Goal: Check status

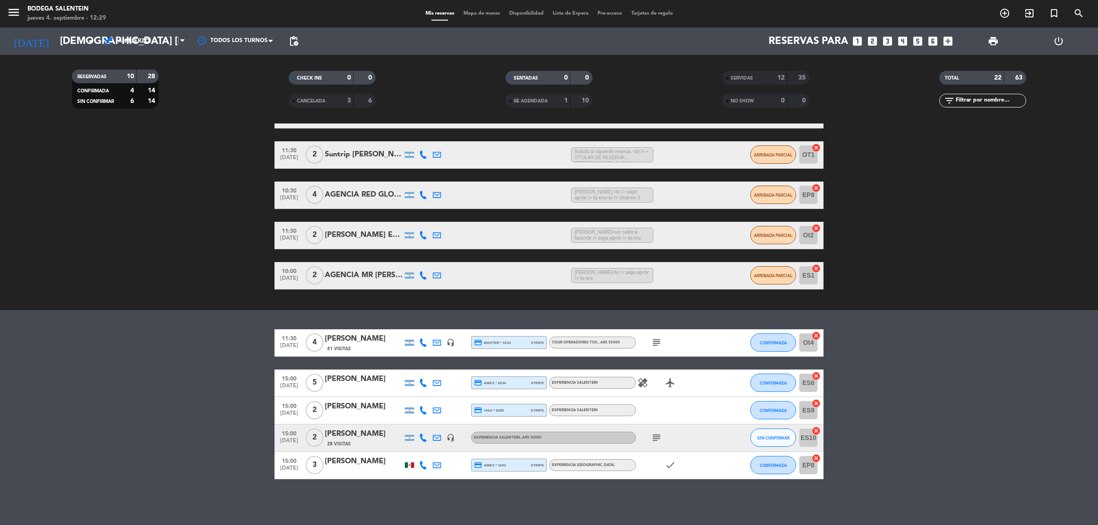
scroll to position [106, 0]
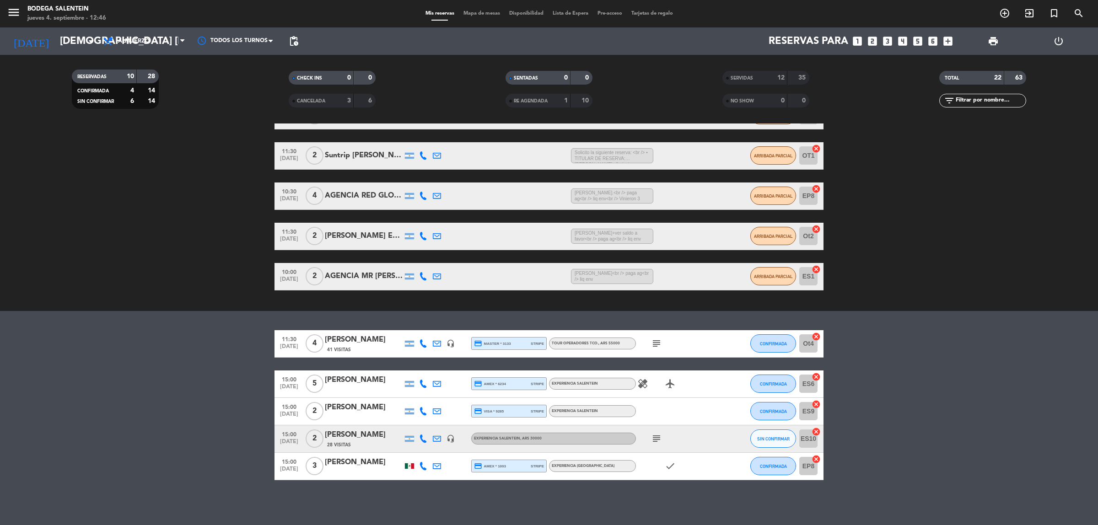
click at [1014, 248] on bookings-row "10:00 [DATE] 2 AGENCIA SUNTRIP 2:54 H / 20:02 H sms [PERSON_NAME] [PERSON_NAME]…" at bounding box center [549, 196] width 1098 height 189
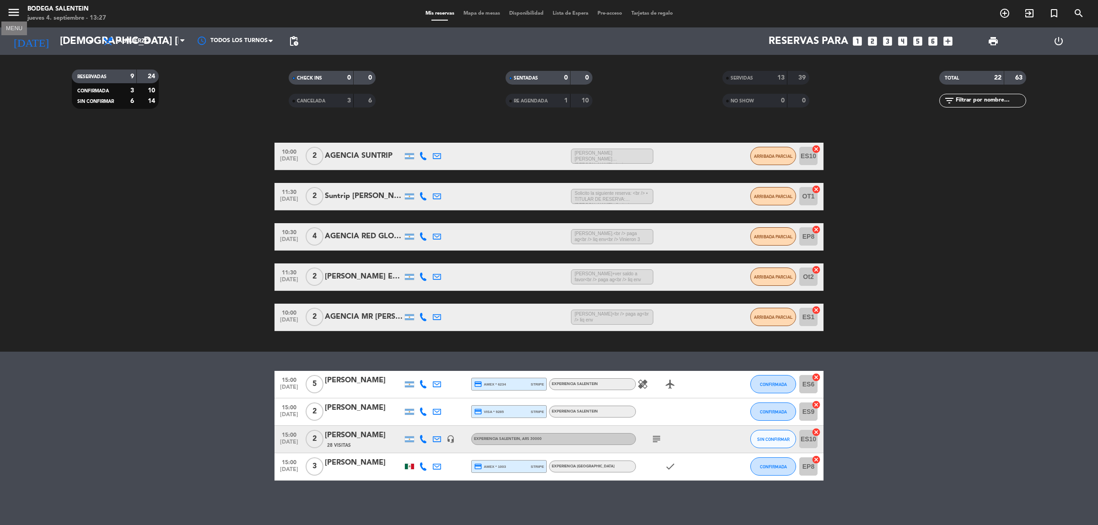
click at [11, 8] on icon "menu" at bounding box center [14, 12] width 14 height 14
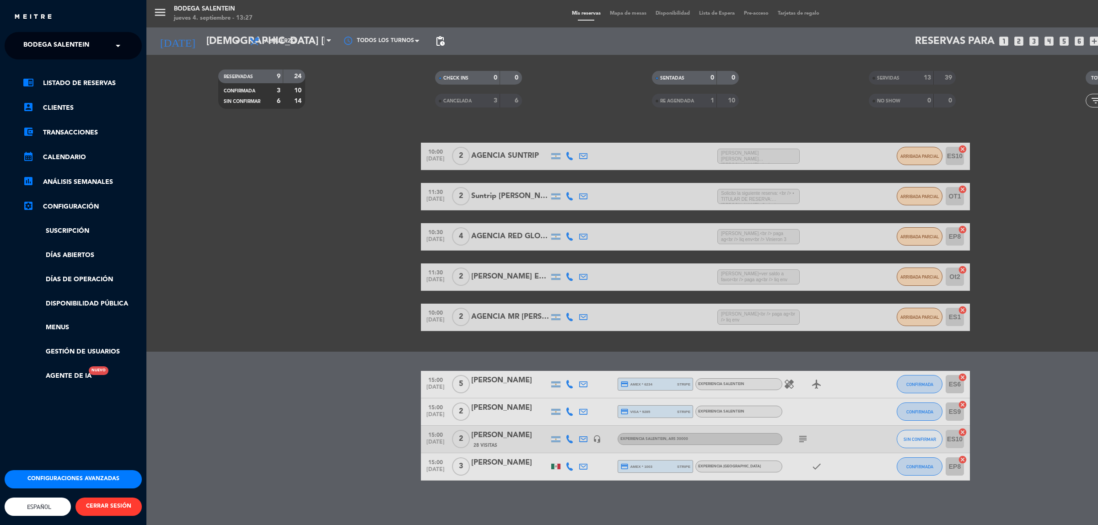
click at [101, 52] on div "× Bodega Salentein" at bounding box center [61, 45] width 83 height 19
click at [103, 49] on input "text" at bounding box center [74, 46] width 112 height 20
click at [208, 120] on div "menu Bodega Salentein jueves 4. septiembre - 13:27 Mis reservas Mapa de mesas D…" at bounding box center [695, 262] width 1098 height 525
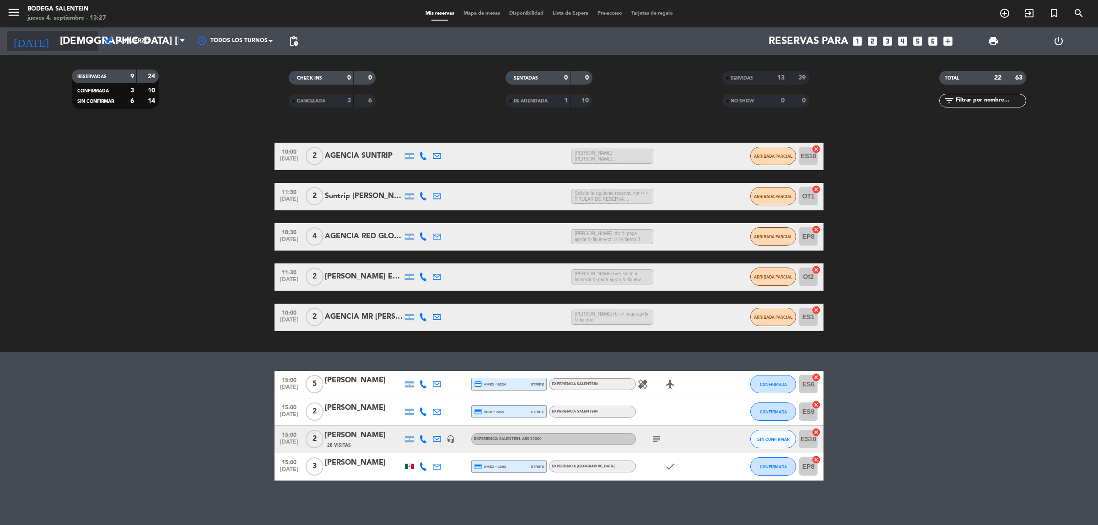
click at [69, 39] on input "[DEMOGRAPHIC_DATA] [DATE]" at bounding box center [119, 41] width 128 height 21
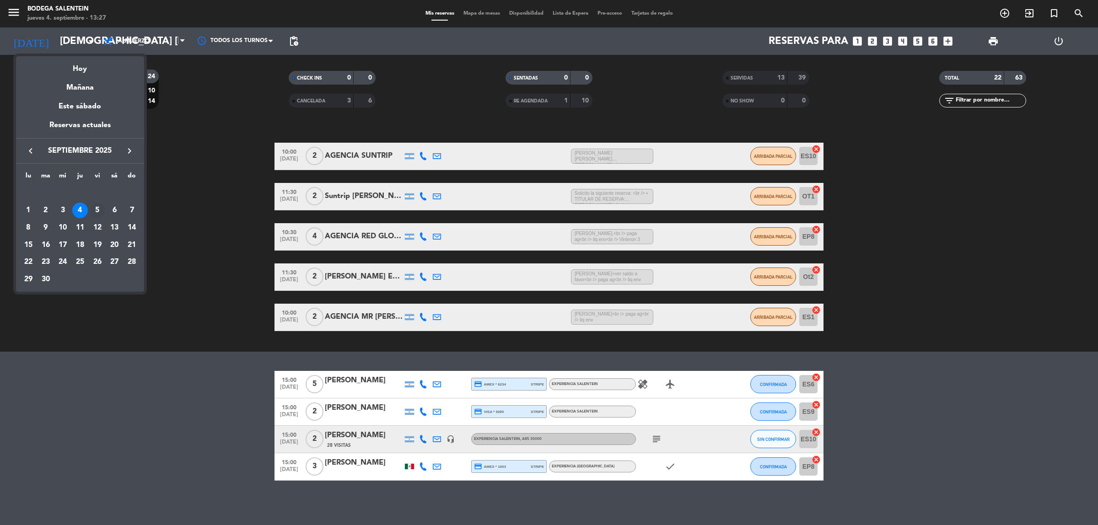
click at [98, 212] on div "5" at bounding box center [98, 211] width 16 height 16
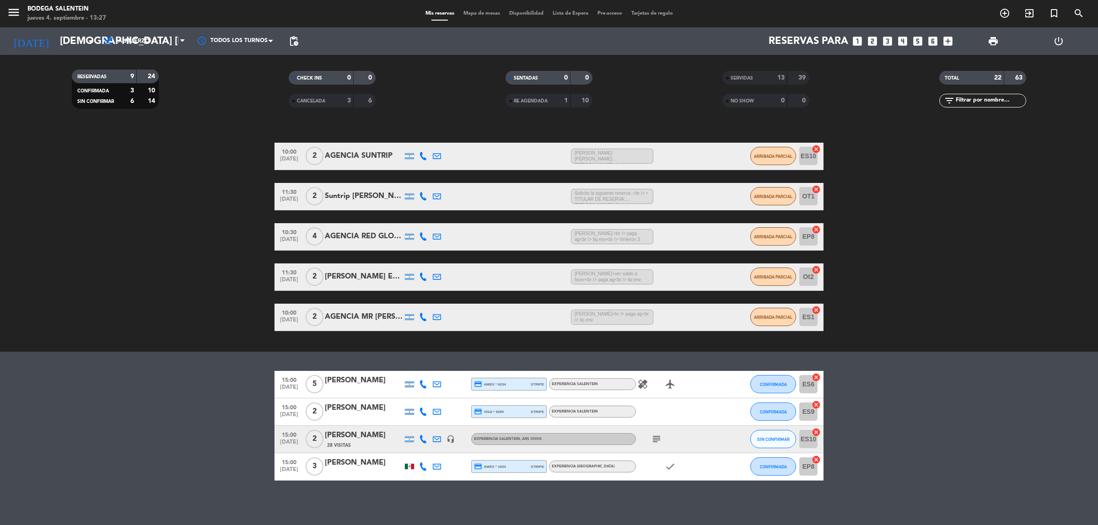
type input "vie. [DATE]"
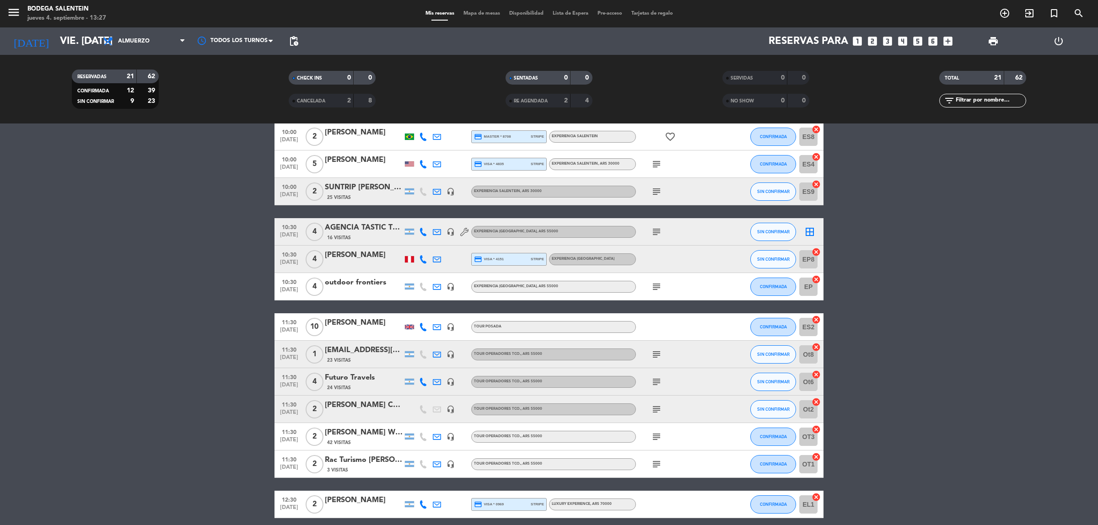
scroll to position [0, 0]
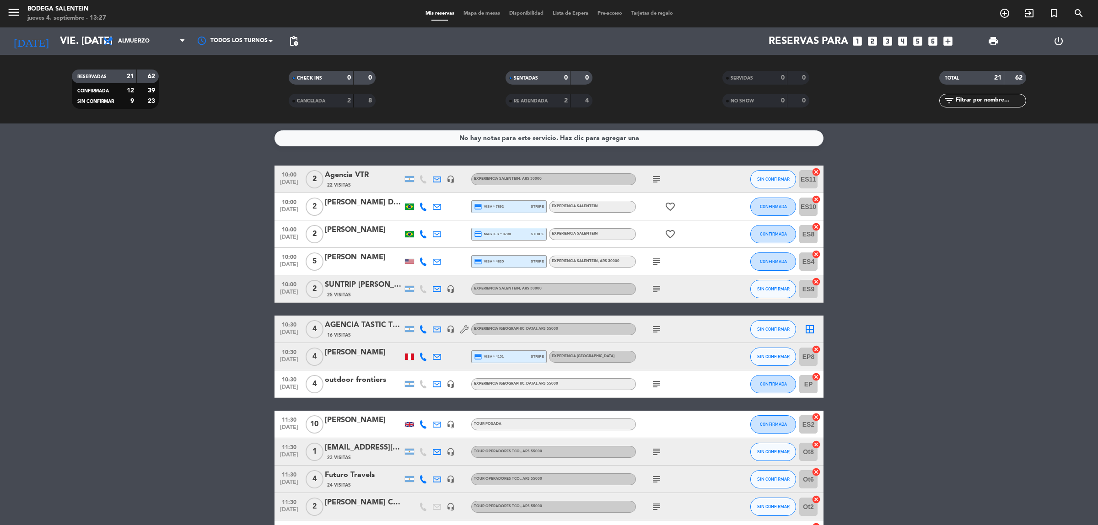
click at [131, 256] on bookings-row "10:00 [DATE] 2 Agencia VTR 22 Visitas headset_mic Experiencia Salentein , ARS 3…" at bounding box center [549, 486] width 1098 height 641
click at [9, 11] on icon "menu" at bounding box center [14, 12] width 14 height 14
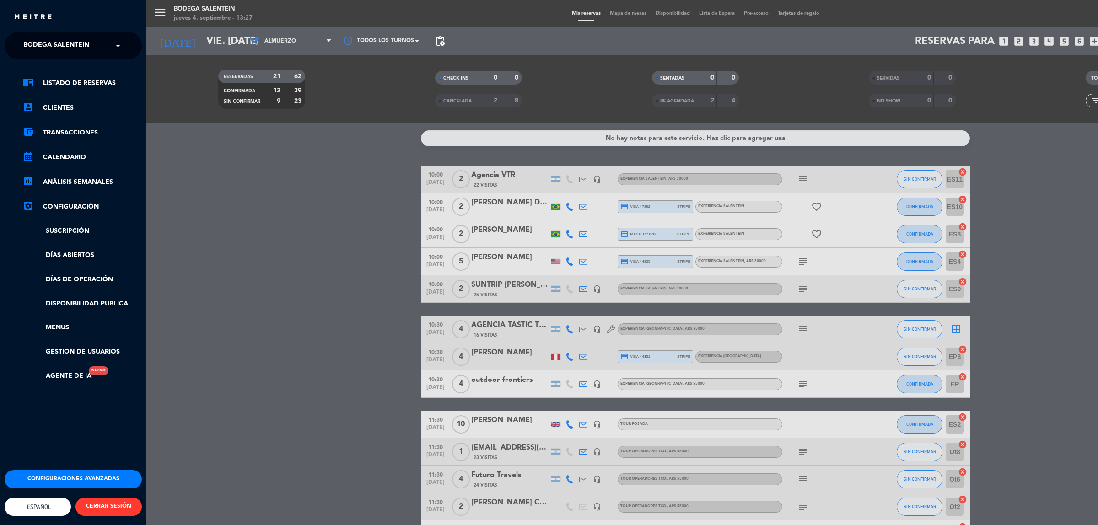
click at [204, 353] on div "menu Bodega Salentein jueves 4. septiembre - 13:27 Mis reservas Mapa de mesas D…" at bounding box center [695, 262] width 1098 height 525
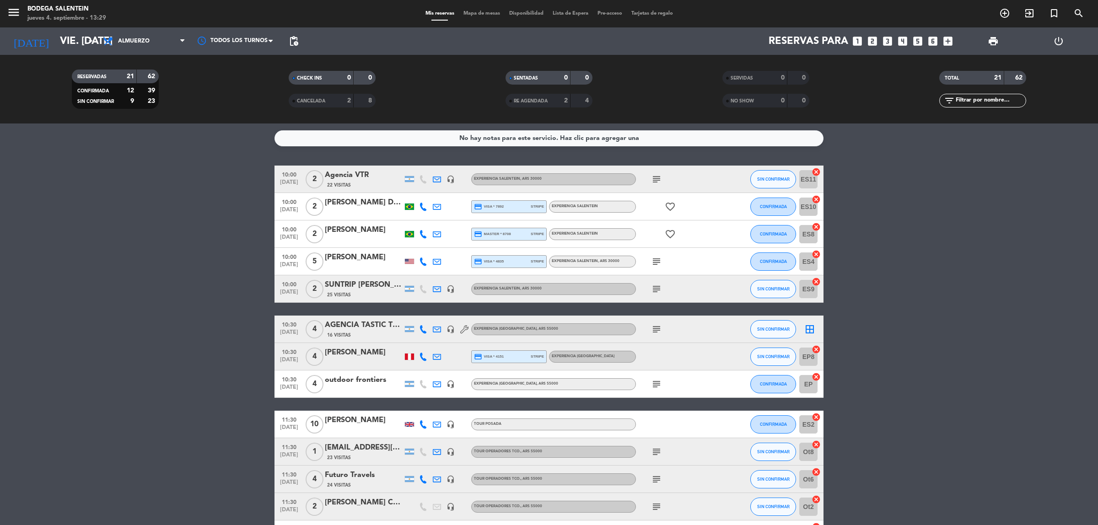
click at [909, 314] on bookings-row "10:00 [DATE] 2 Agencia VTR 22 Visitas headset_mic Experiencia Salentein , ARS 3…" at bounding box center [549, 486] width 1098 height 641
